Goal: Check status: Check status

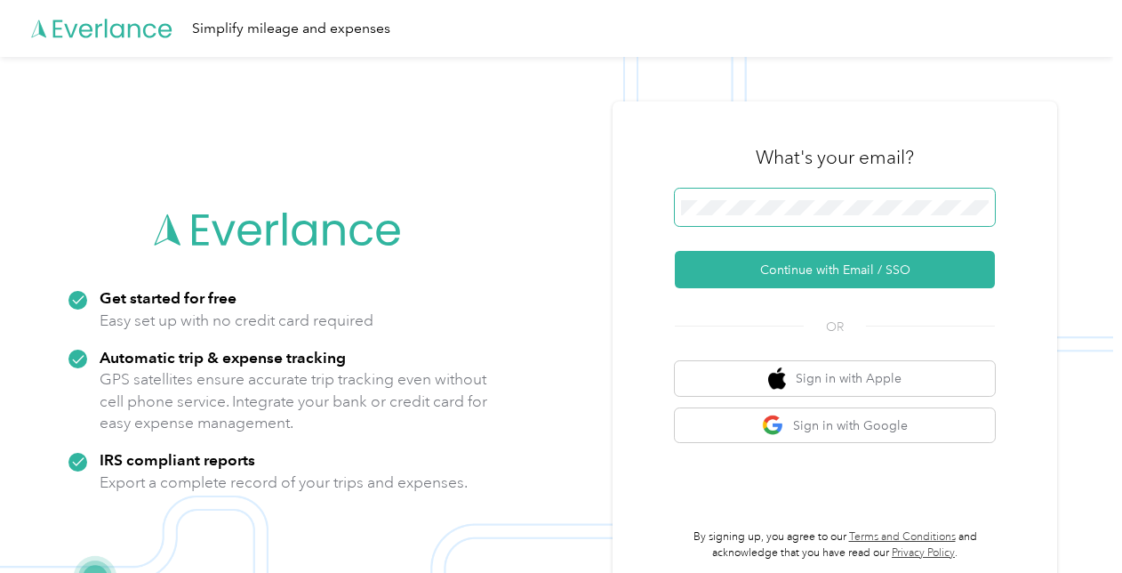
drag, startPoint x: 811, startPoint y: 182, endPoint x: 814, endPoint y: 193, distance: 11.0
click at [812, 186] on div "What's your email?" at bounding box center [835, 157] width 320 height 62
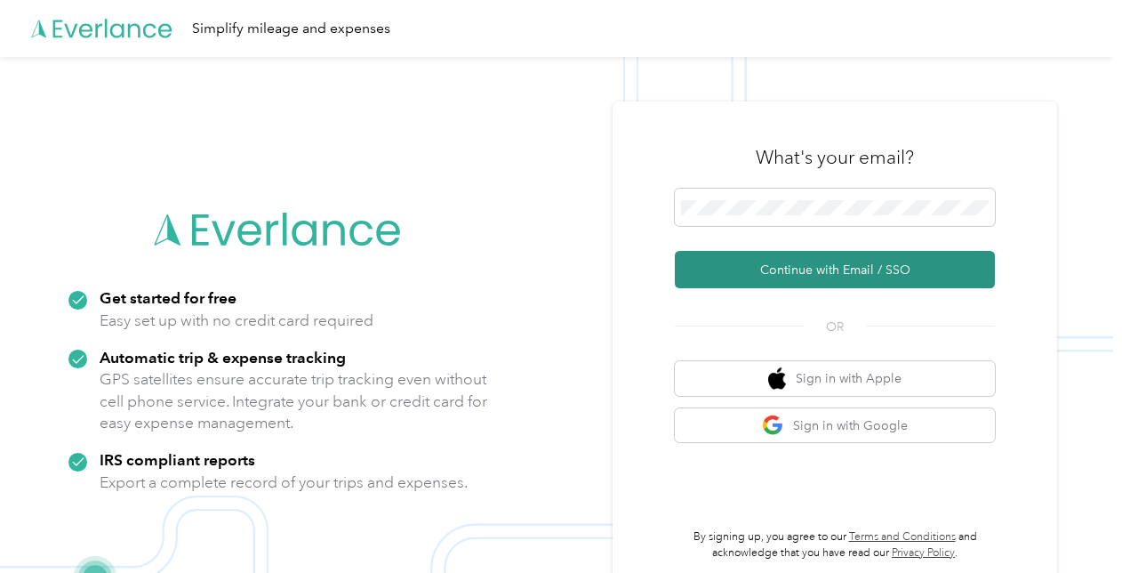
click at [801, 270] on button "Continue with Email / SSO" at bounding box center [835, 269] width 320 height 37
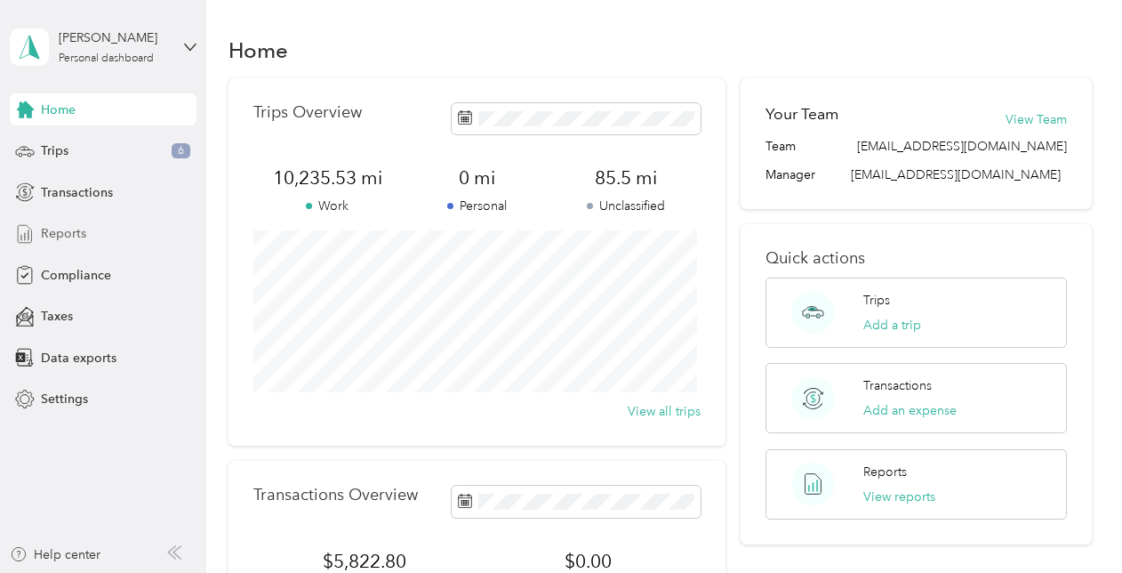
click at [67, 234] on span "Reports" at bounding box center [63, 233] width 45 height 19
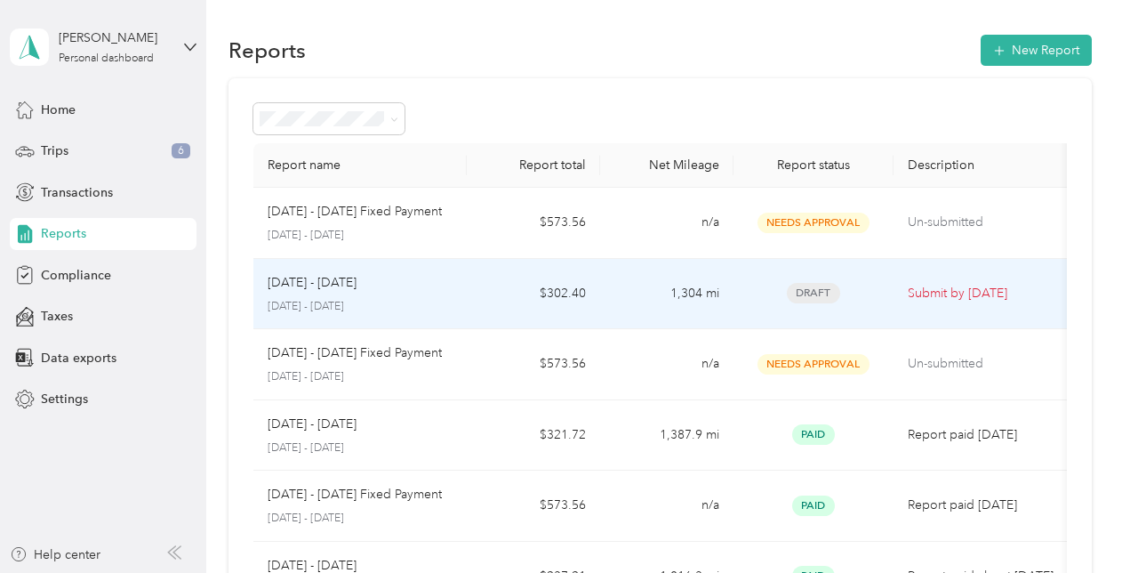
click at [385, 270] on td "[DATE] - [DATE] [DATE] - [DATE]" at bounding box center [359, 294] width 213 height 71
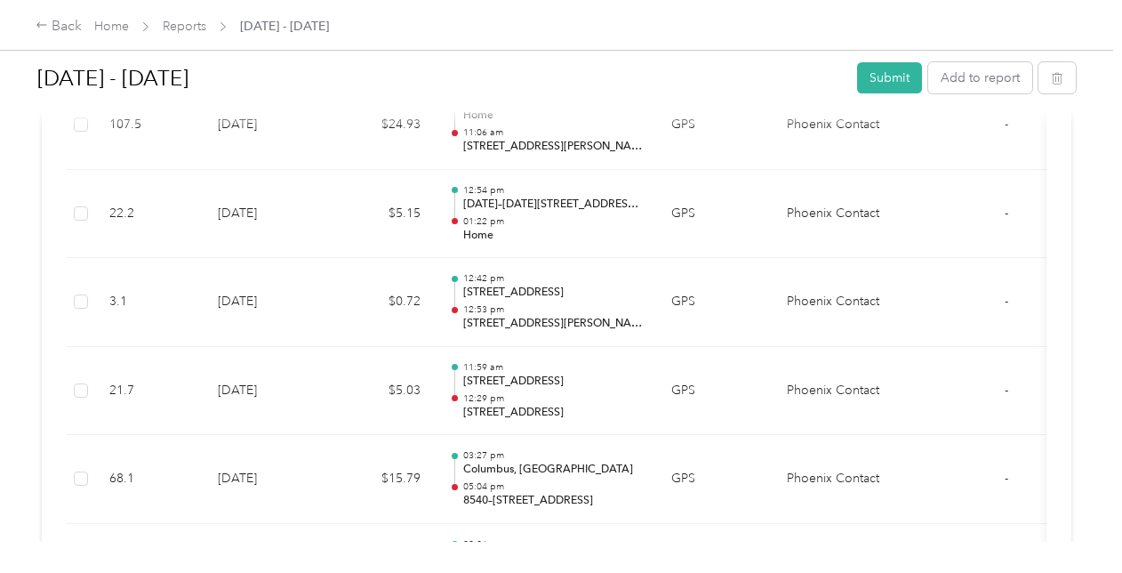
scroll to position [1585, 0]
